Goal: Information Seeking & Learning: Learn about a topic

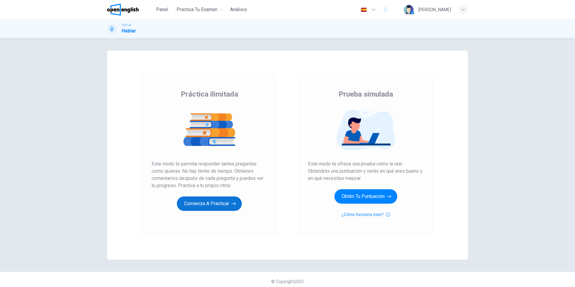
click at [220, 203] on button "Comienza a practicar" at bounding box center [209, 203] width 65 height 14
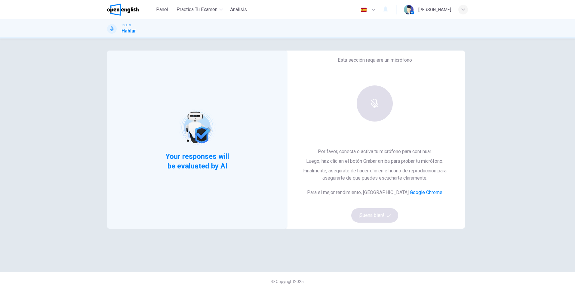
click at [375, 99] on div at bounding box center [374, 103] width 65 height 36
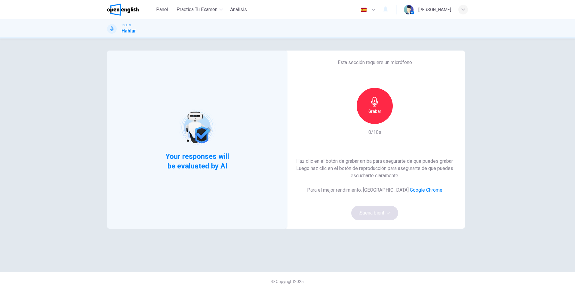
click at [374, 113] on h6 "Grabar" at bounding box center [374, 111] width 13 height 7
click at [374, 113] on h6 "Detener" at bounding box center [374, 111] width 15 height 7
click at [401, 121] on icon "button" at bounding box center [402, 119] width 6 height 6
click at [375, 120] on div "Grabar" at bounding box center [374, 106] width 36 height 36
click at [375, 120] on div "Detener" at bounding box center [374, 106] width 36 height 36
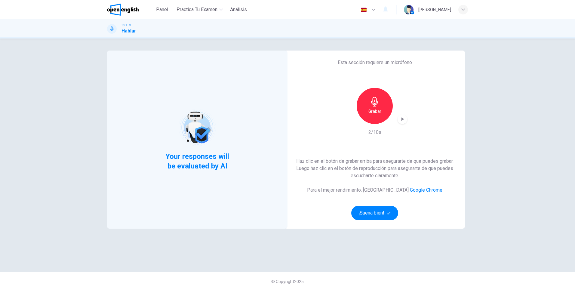
click at [399, 119] on icon "button" at bounding box center [402, 119] width 6 height 6
click at [356, 107] on div "Grabar" at bounding box center [374, 106] width 36 height 36
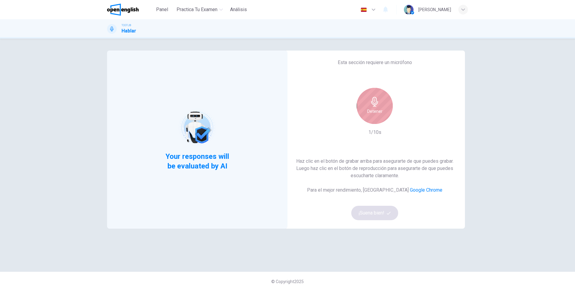
click at [362, 109] on div "Detener" at bounding box center [374, 106] width 36 height 36
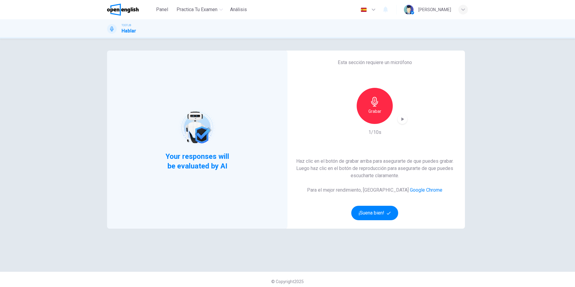
click at [401, 121] on icon "button" at bounding box center [402, 119] width 6 height 6
click at [380, 215] on button "¡Suena bien!" at bounding box center [374, 213] width 47 height 14
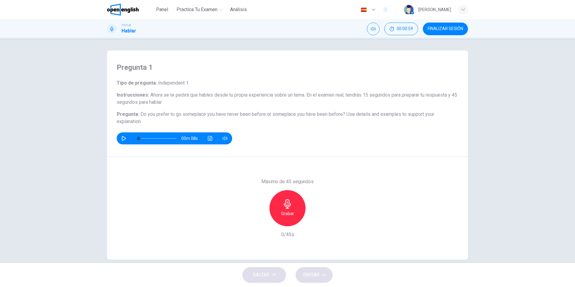
click at [282, 206] on icon "button" at bounding box center [287, 204] width 10 height 10
click at [255, 220] on div "button" at bounding box center [260, 221] width 10 height 10
click at [122, 138] on icon "button" at bounding box center [124, 138] width 4 height 5
click at [121, 138] on icon "button" at bounding box center [123, 138] width 5 height 5
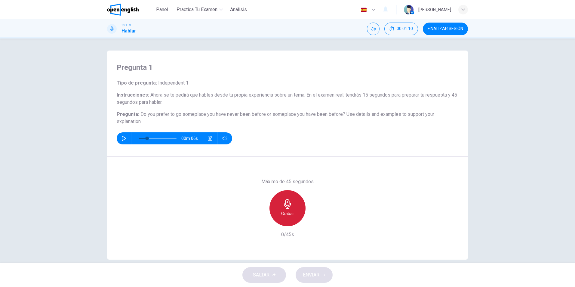
click at [285, 206] on icon "button" at bounding box center [287, 204] width 7 height 10
click at [313, 276] on span "ENVIAR" at bounding box center [311, 274] width 17 height 8
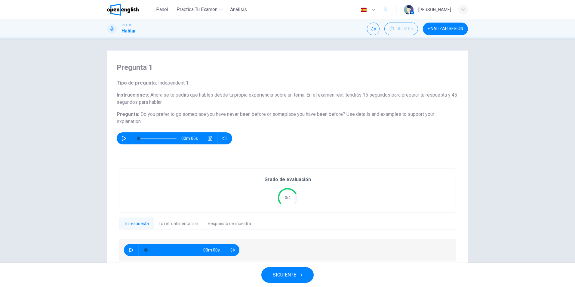
type input "*"
click at [183, 219] on button "Tu retroalimentación" at bounding box center [178, 223] width 49 height 13
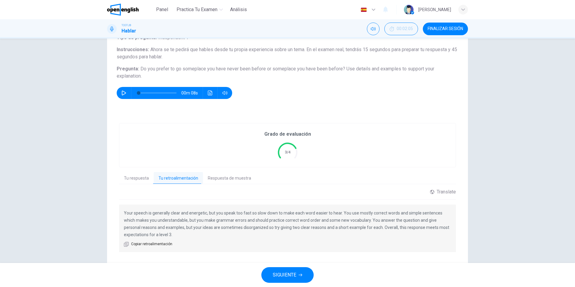
scroll to position [59, 0]
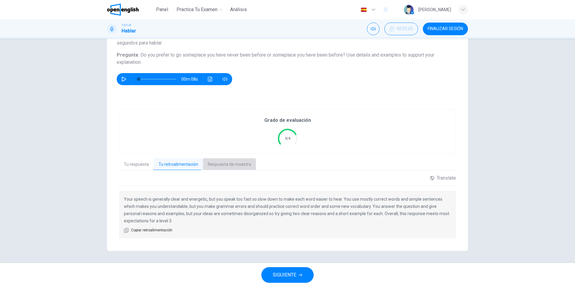
click at [229, 167] on button "Respuesta de muestra" at bounding box center [229, 164] width 53 height 13
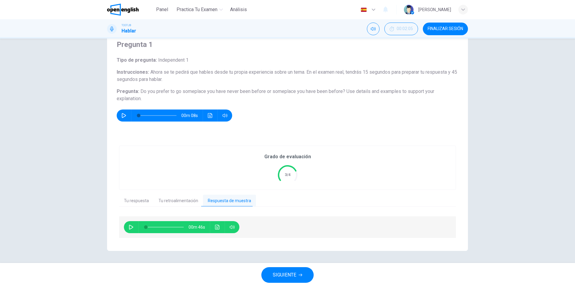
scroll to position [23, 0]
click at [130, 227] on icon "button" at bounding box center [131, 226] width 5 height 5
type input "**"
click at [292, 274] on span "SIGUIENTE" at bounding box center [284, 274] width 23 height 8
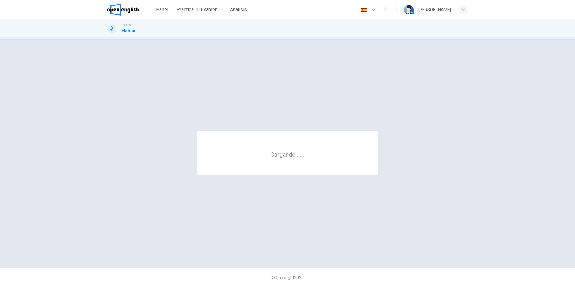
scroll to position [0, 0]
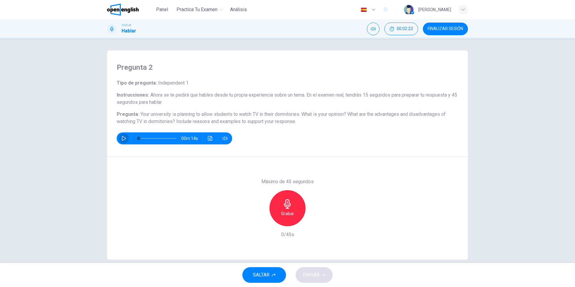
click at [119, 139] on button "button" at bounding box center [124, 138] width 10 height 12
type input "*"
click at [291, 196] on div "Grabar" at bounding box center [287, 208] width 36 height 36
click at [286, 204] on icon "button" at bounding box center [287, 204] width 10 height 10
click at [258, 219] on icon "button" at bounding box center [259, 220] width 5 height 5
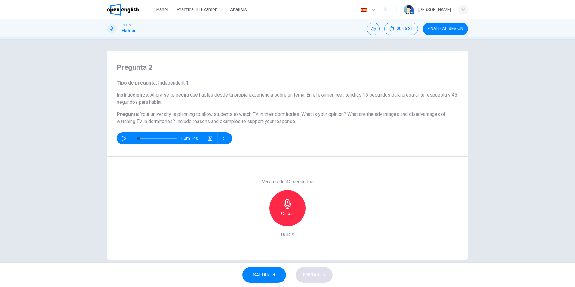
click at [288, 202] on icon "button" at bounding box center [287, 204] width 7 height 10
click at [257, 220] on icon "button" at bounding box center [259, 220] width 5 height 5
click at [285, 204] on icon "button" at bounding box center [287, 204] width 10 height 10
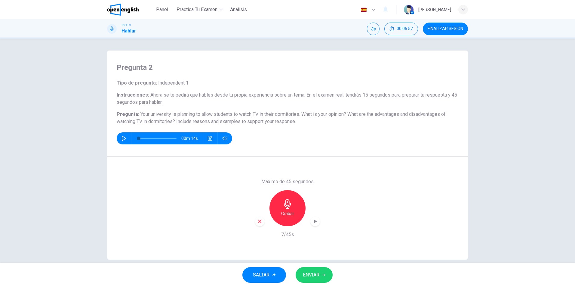
click at [323, 271] on button "ENVIAR" at bounding box center [313, 275] width 37 height 16
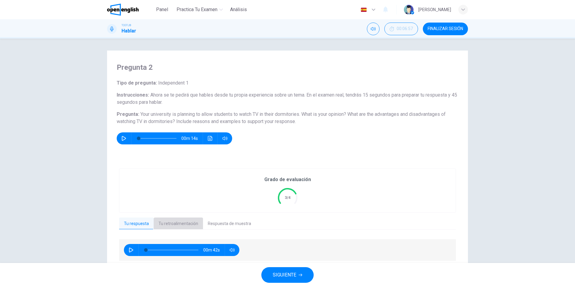
click at [185, 222] on button "Tu retroalimentación" at bounding box center [178, 223] width 49 height 13
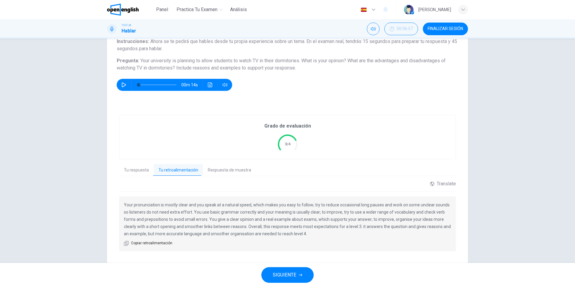
scroll to position [59, 0]
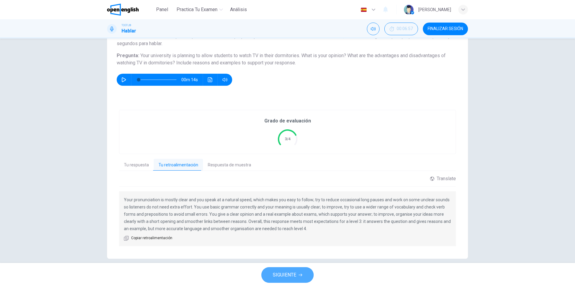
click at [284, 272] on span "SIGUIENTE" at bounding box center [284, 274] width 23 height 8
